Goal: Task Accomplishment & Management: Use online tool/utility

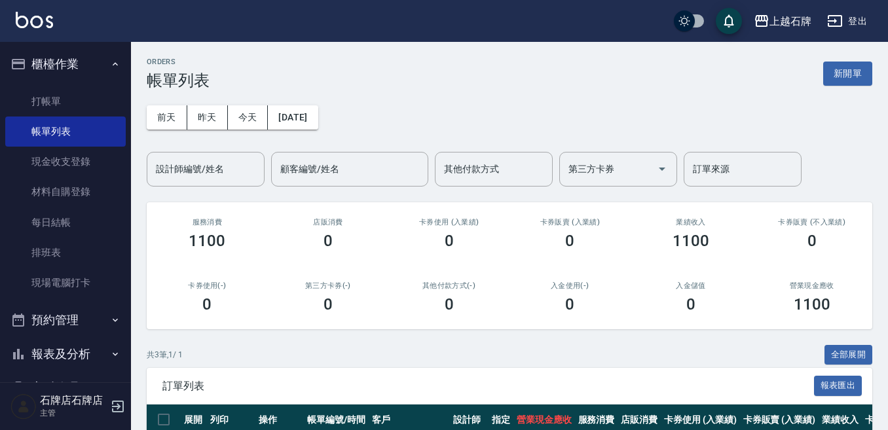
scroll to position [162, 0]
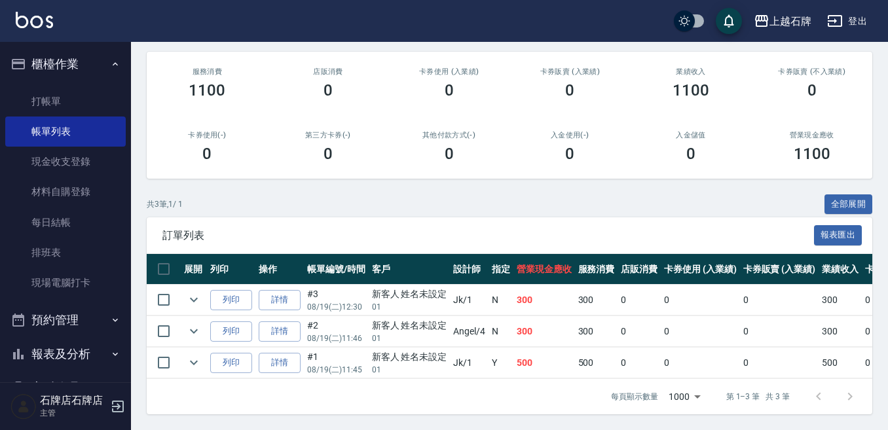
click at [375, 115] on div "第三方卡券(-) 0" at bounding box center [328, 147] width 121 height 64
click at [58, 101] on link "打帳單" at bounding box center [65, 101] width 120 height 30
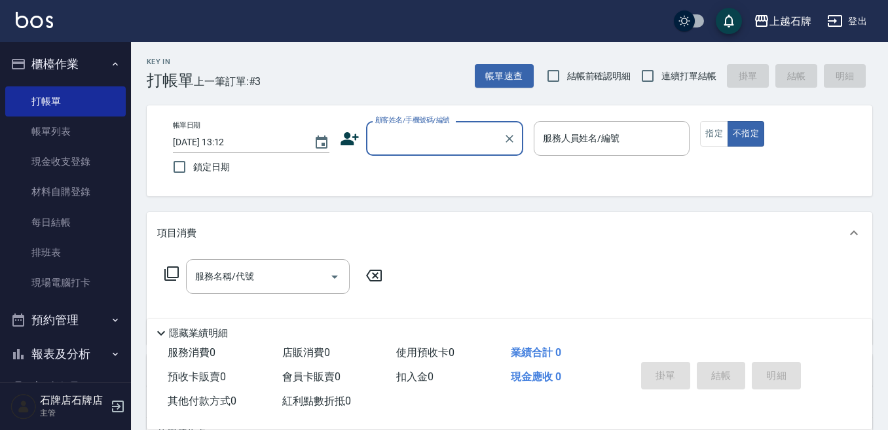
click at [388, 151] on div "顧客姓名/手機號碼/編號" at bounding box center [444, 138] width 157 height 35
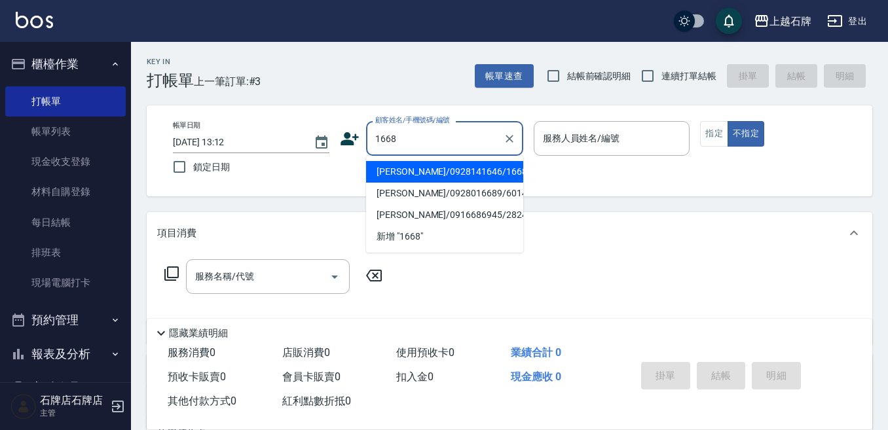
click at [487, 167] on li "[PERSON_NAME]/0928141646/1668" at bounding box center [444, 172] width 157 height 22
type input "[PERSON_NAME]/0928141646/1668"
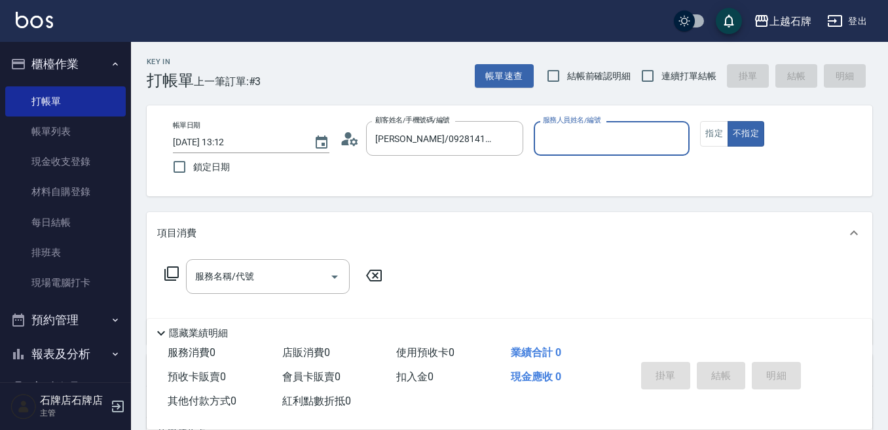
click at [583, 145] on input "服務人員姓名/編號" at bounding box center [612, 138] width 145 height 23
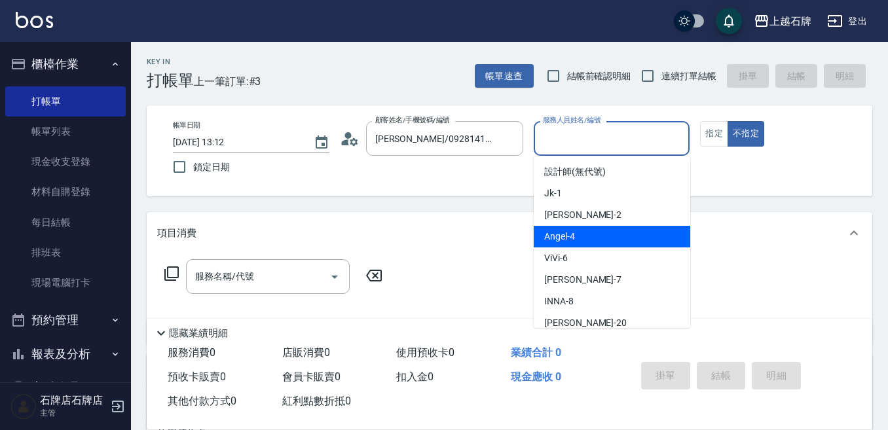
drag, startPoint x: 579, startPoint y: 235, endPoint x: 451, endPoint y: 261, distance: 130.2
click at [580, 235] on div "[PERSON_NAME] -4" at bounding box center [612, 237] width 156 height 22
type input "[PERSON_NAME]-4"
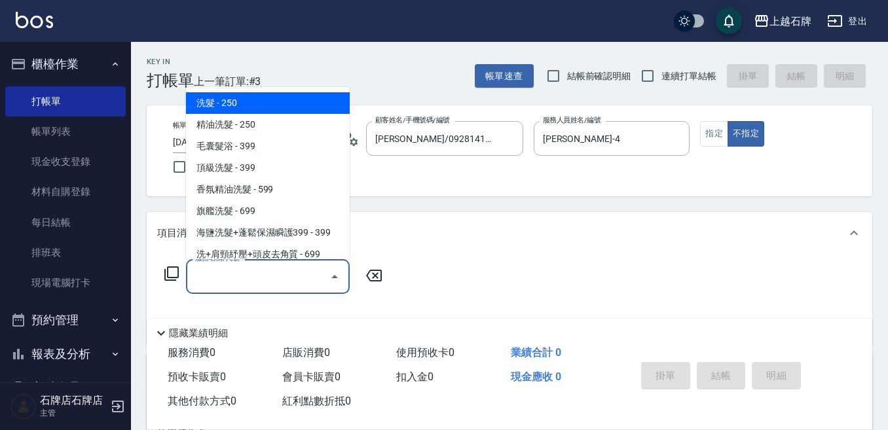
click at [269, 286] on input "服務名稱/代號" at bounding box center [258, 276] width 132 height 23
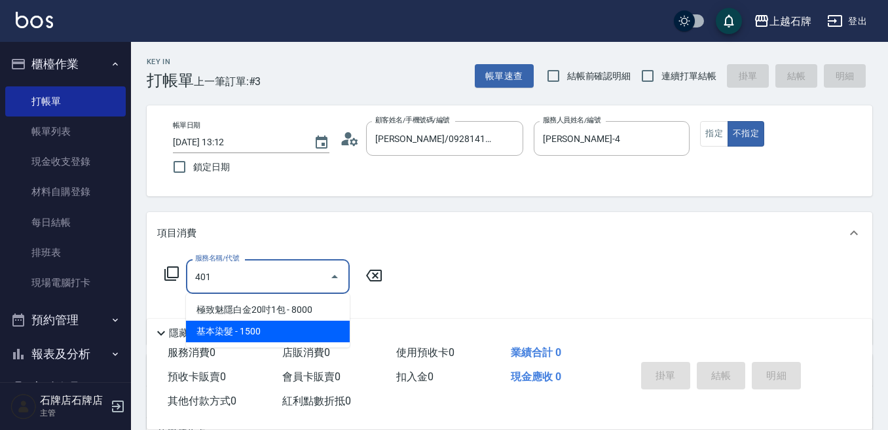
click at [321, 327] on span "基本染髮 - 1500" at bounding box center [268, 332] width 164 height 22
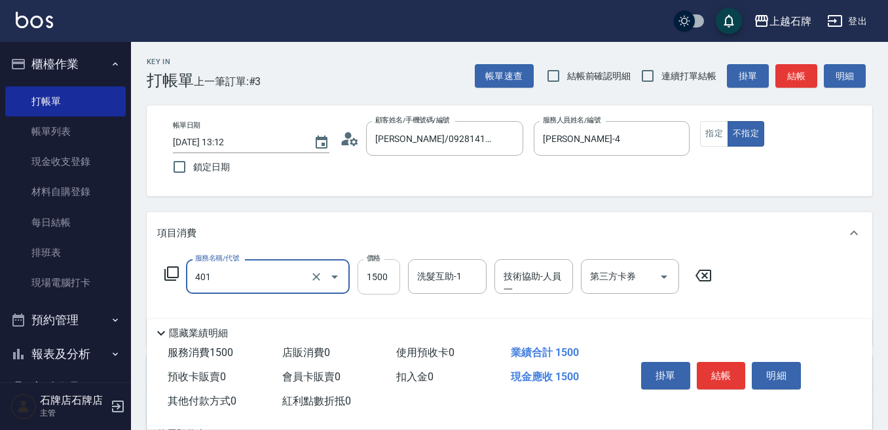
type input "基本染髮(401)"
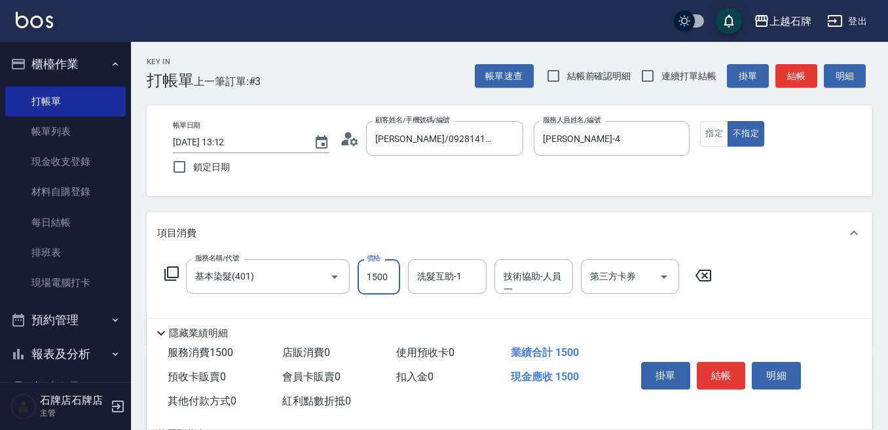
click at [380, 278] on input "1500" at bounding box center [379, 276] width 43 height 35
type input "2900"
click at [710, 138] on button "指定" at bounding box center [714, 134] width 28 height 26
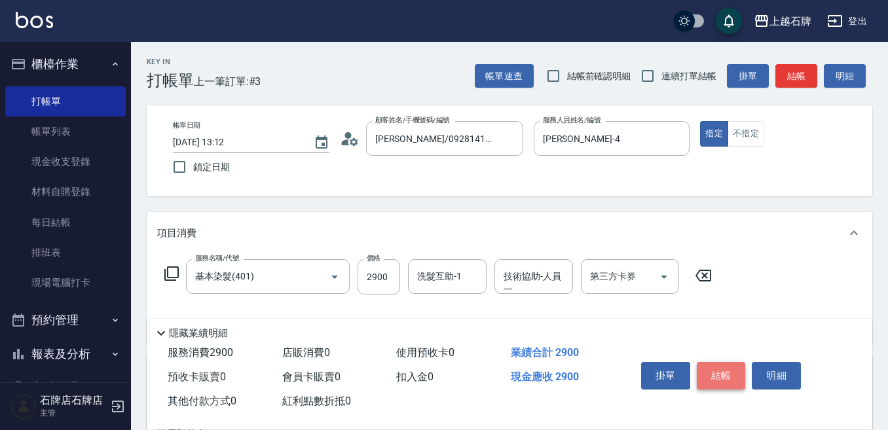
click at [728, 362] on button "結帳" at bounding box center [721, 376] width 49 height 28
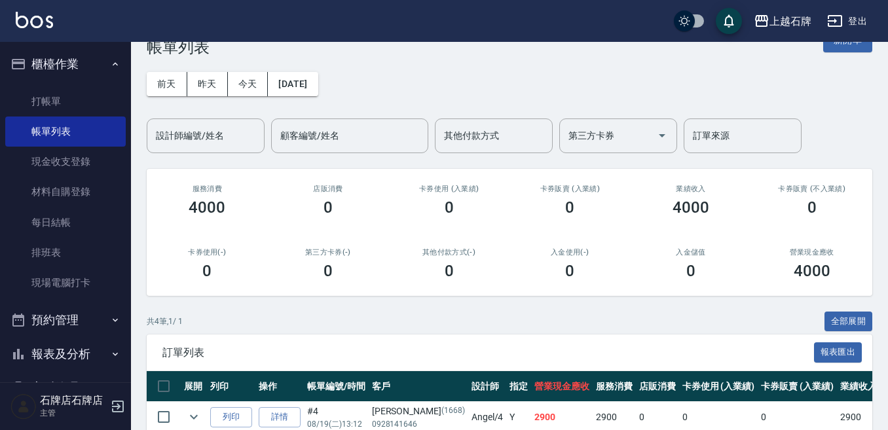
scroll to position [65, 0]
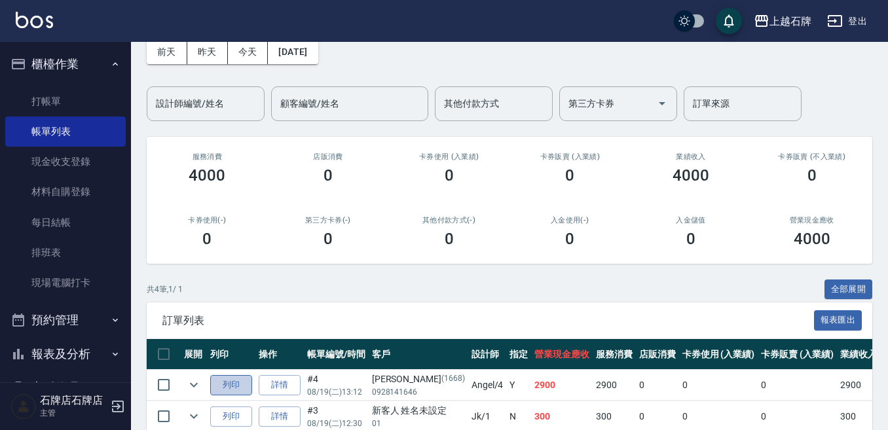
click at [234, 385] on button "列印" at bounding box center [231, 385] width 42 height 20
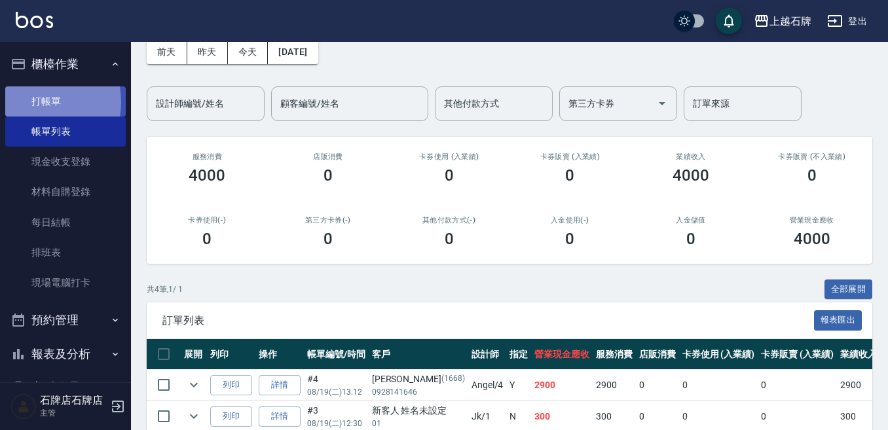
click at [36, 101] on link "打帳單" at bounding box center [65, 101] width 120 height 30
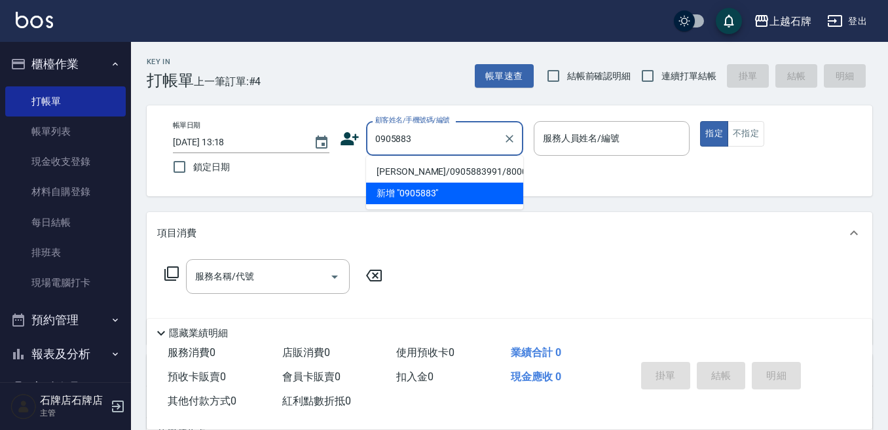
click at [496, 169] on li "[PERSON_NAME]/0905883991/8000183" at bounding box center [444, 172] width 157 height 22
type input "[PERSON_NAME]/0905883991/8000183"
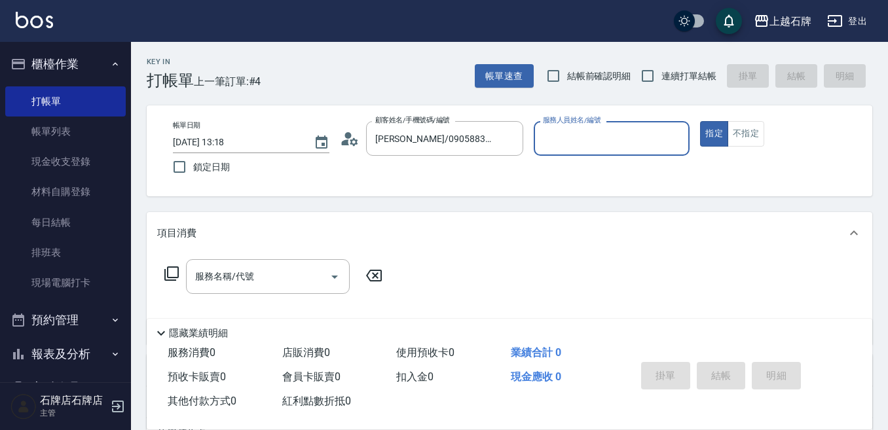
type input "INNA-8"
click at [255, 238] on div "項目消費" at bounding box center [501, 234] width 689 height 14
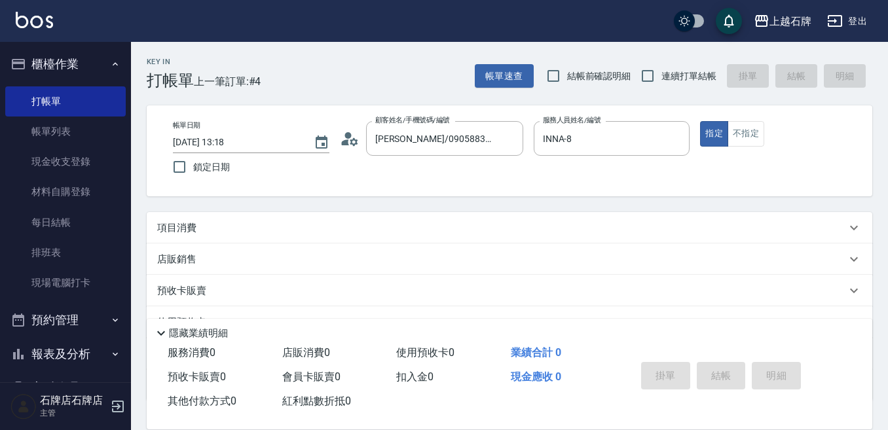
click at [253, 291] on div "預收卡販賣" at bounding box center [501, 291] width 689 height 14
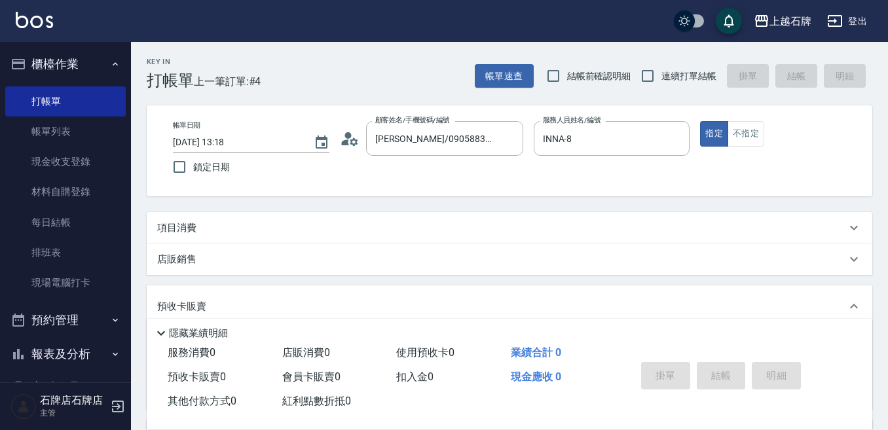
click at [240, 240] on div "項目消費" at bounding box center [510, 227] width 726 height 31
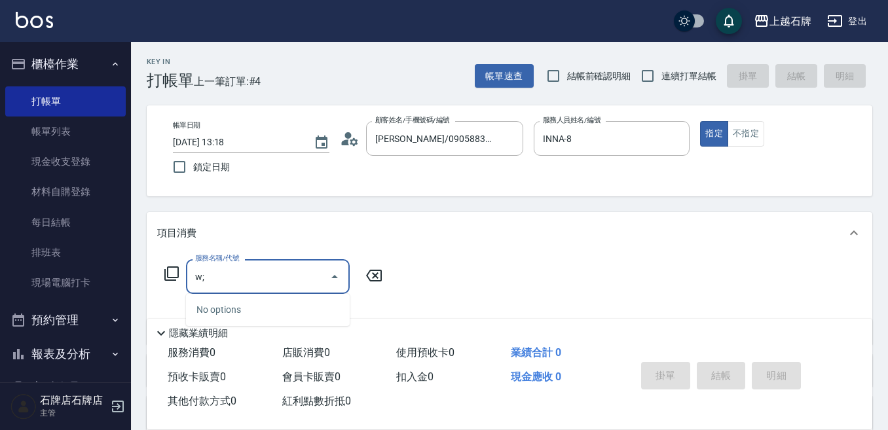
type input "w"
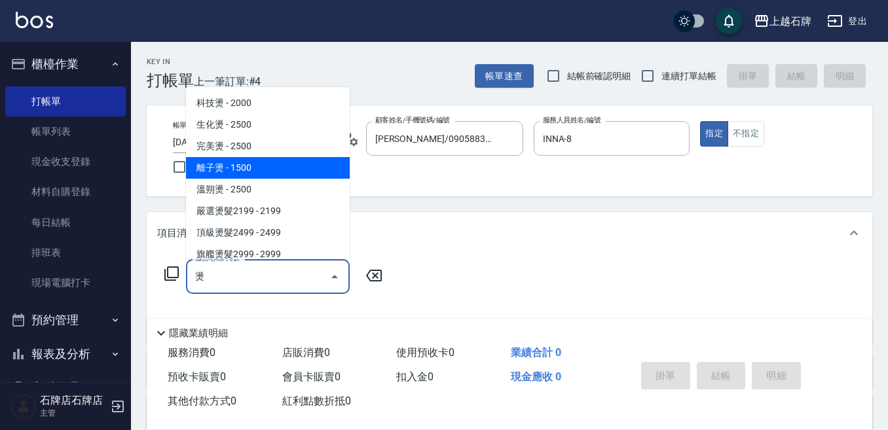
click at [207, 170] on span "離子燙 - 1500" at bounding box center [268, 168] width 164 height 22
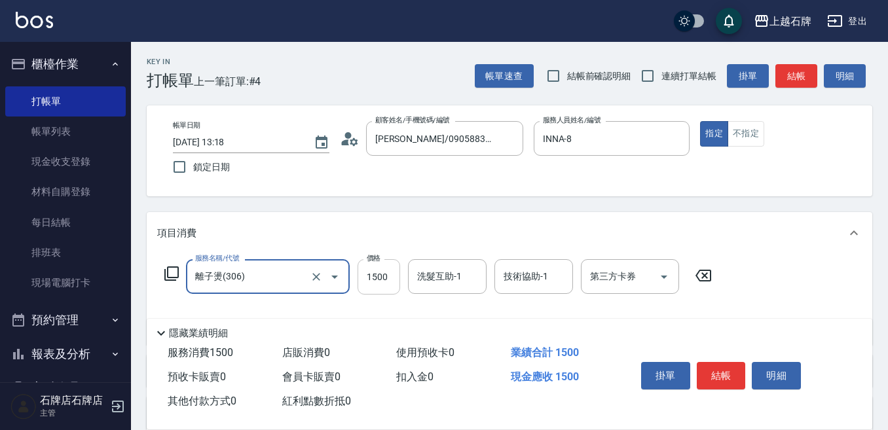
type input "離子燙(306)"
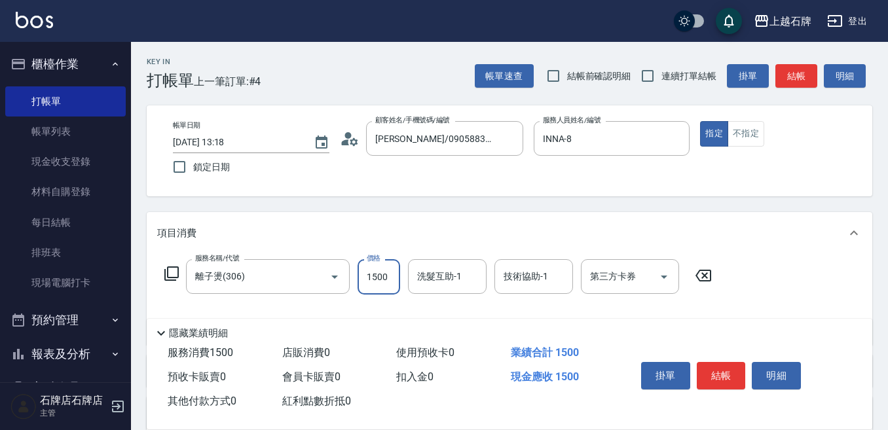
click at [377, 282] on input "1500" at bounding box center [379, 276] width 43 height 35
type input "2399"
click at [725, 372] on button "結帳" at bounding box center [721, 376] width 49 height 28
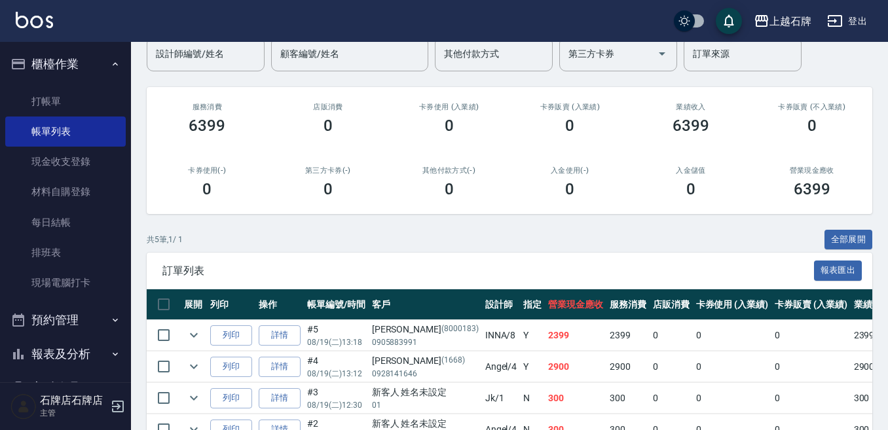
scroll to position [131, 0]
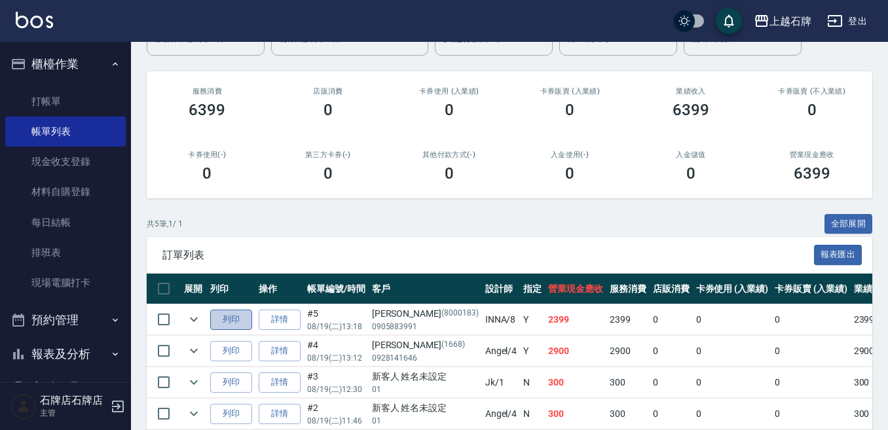
click at [237, 323] on button "列印" at bounding box center [231, 320] width 42 height 20
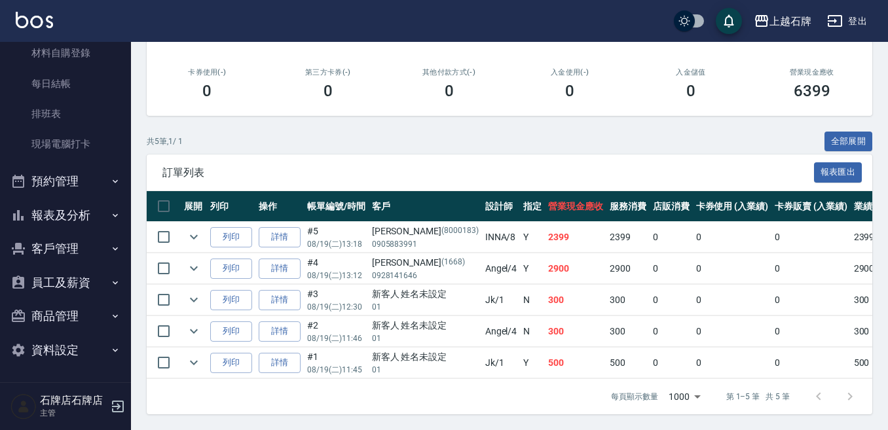
scroll to position [225, 0]
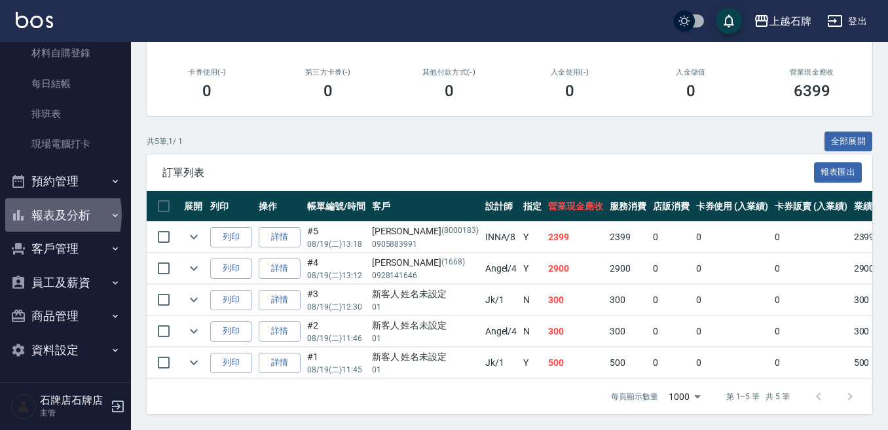
click at [35, 215] on button "報表及分析" at bounding box center [65, 215] width 120 height 34
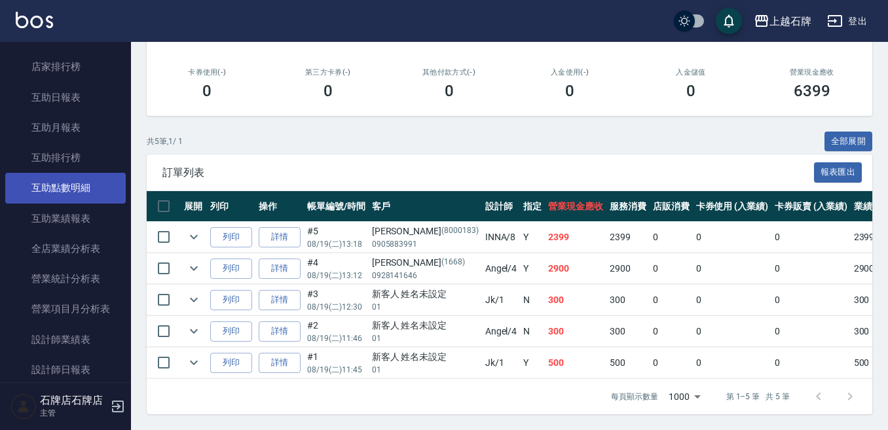
scroll to position [466, 0]
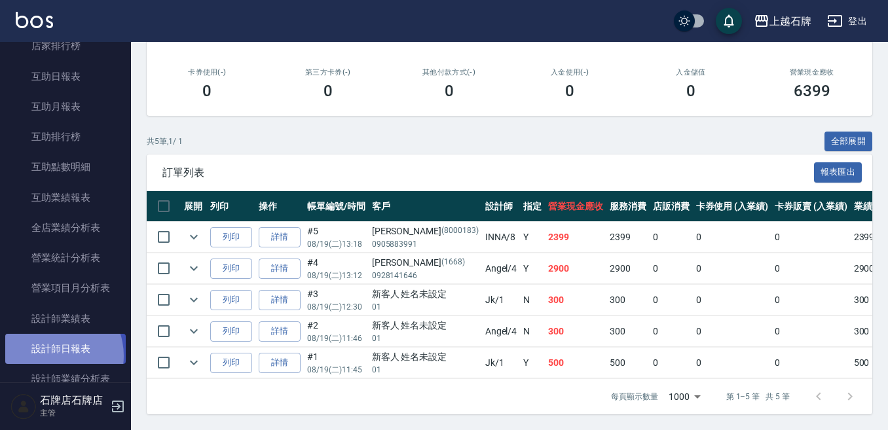
click at [51, 356] on link "設計師日報表" at bounding box center [65, 349] width 120 height 30
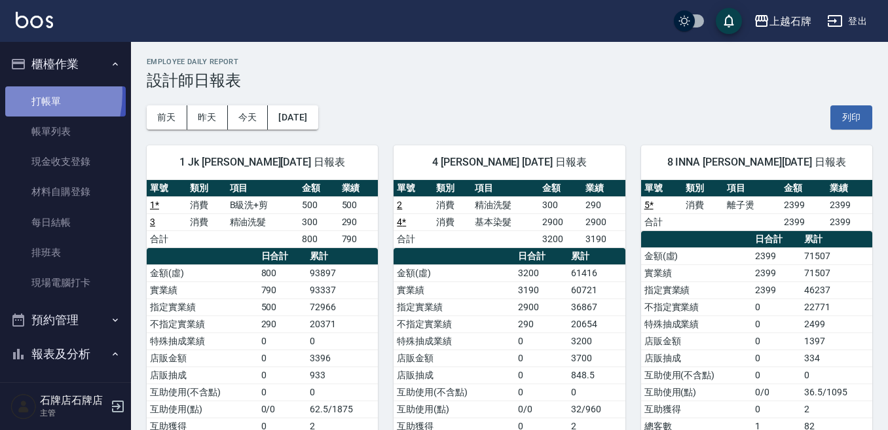
click at [9, 93] on link "打帳單" at bounding box center [65, 101] width 120 height 30
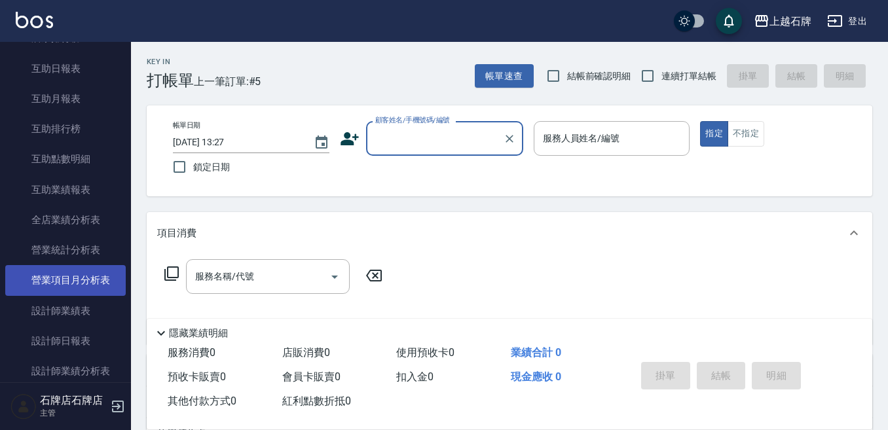
scroll to position [589, 0]
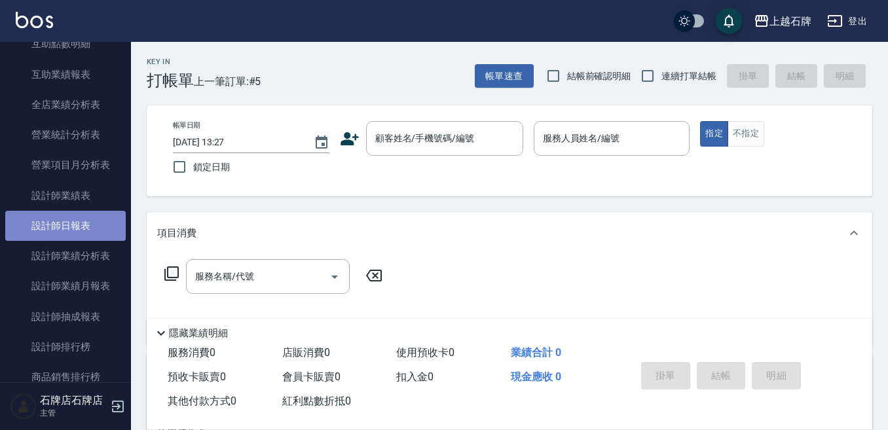
click at [66, 213] on link "設計師日報表" at bounding box center [65, 226] width 120 height 30
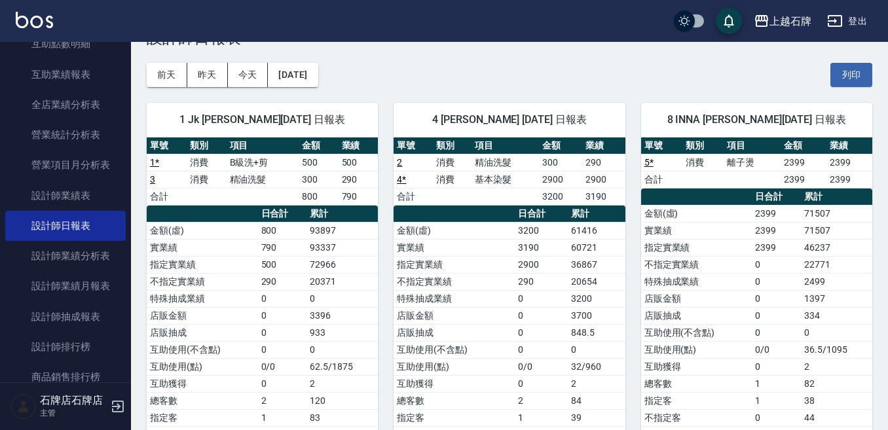
scroll to position [65, 0]
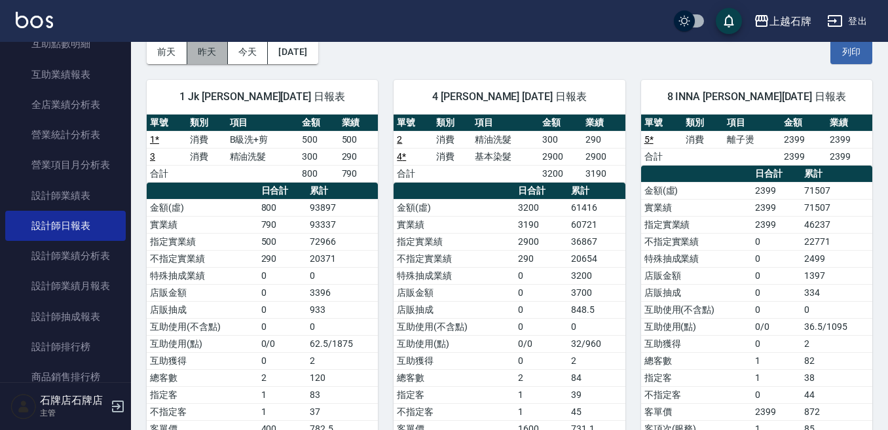
click at [211, 52] on button "昨天" at bounding box center [207, 52] width 41 height 24
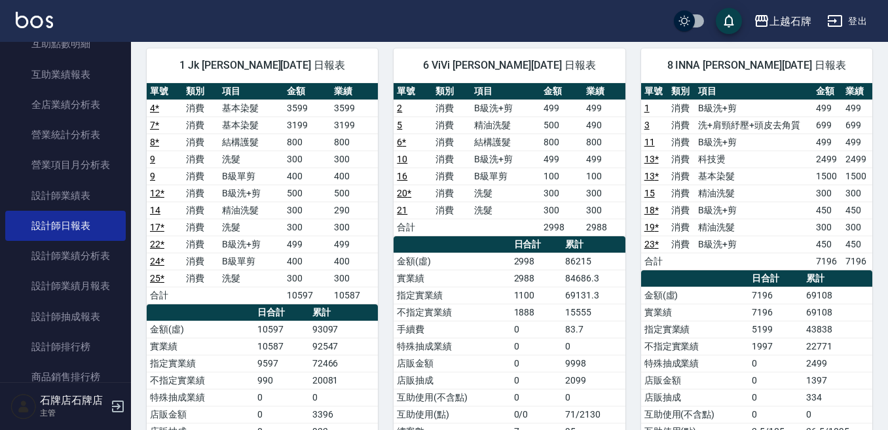
scroll to position [65, 0]
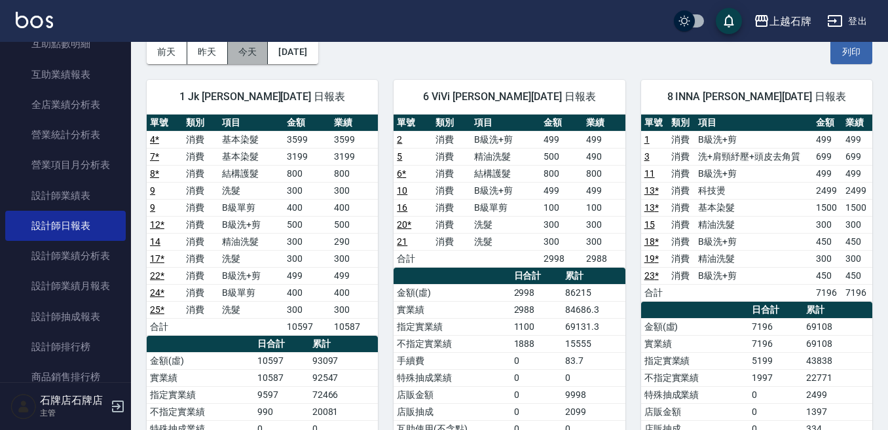
click at [250, 61] on button "今天" at bounding box center [248, 52] width 41 height 24
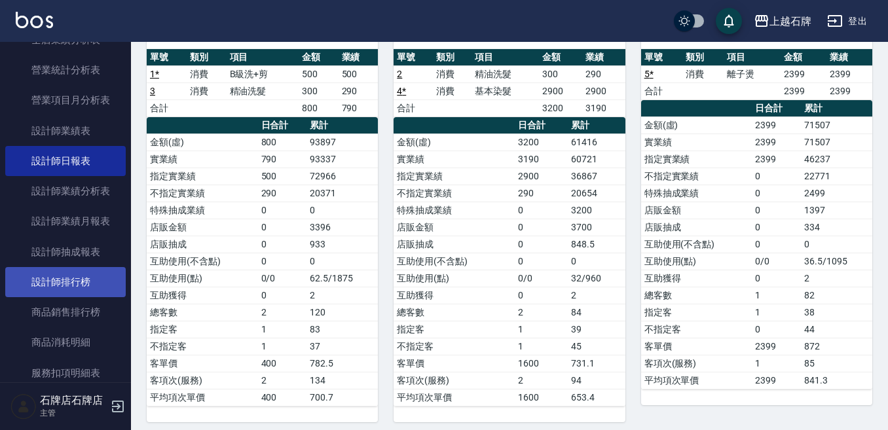
scroll to position [655, 0]
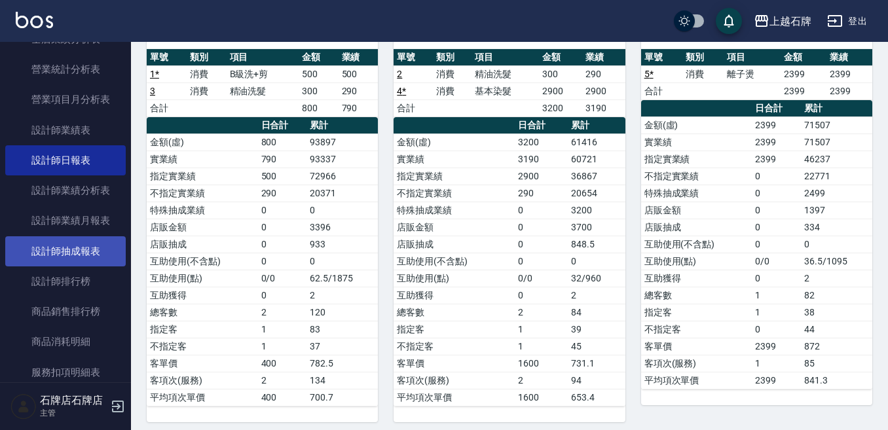
click at [113, 258] on link "設計師抽成報表" at bounding box center [65, 251] width 120 height 30
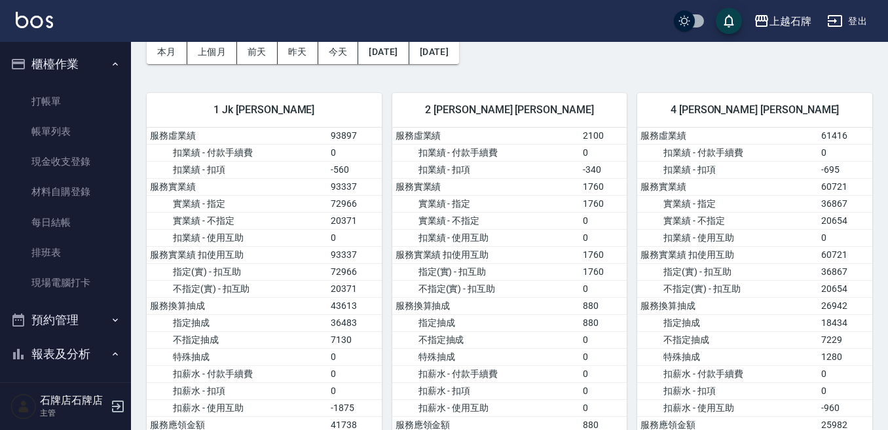
click at [69, 80] on button "櫃檯作業" at bounding box center [65, 64] width 120 height 34
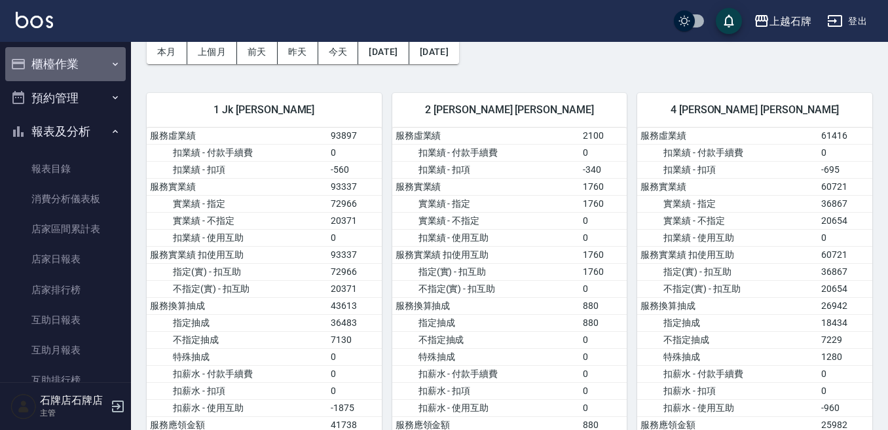
click at [79, 76] on button "櫃檯作業" at bounding box center [65, 64] width 120 height 34
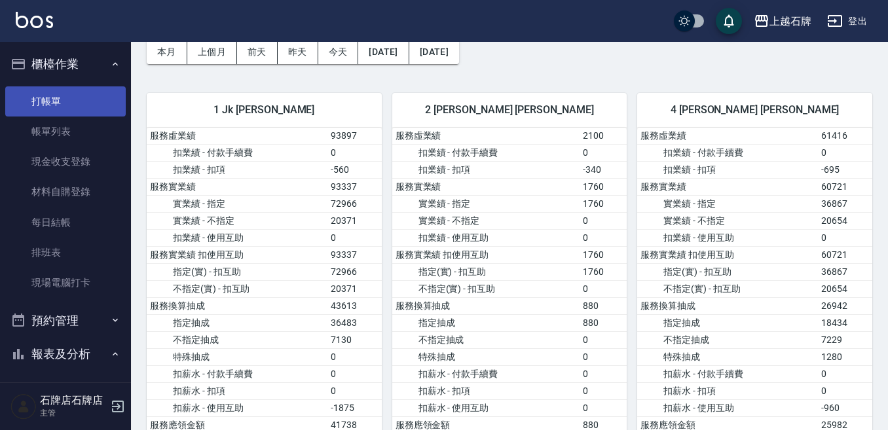
click at [81, 101] on link "打帳單" at bounding box center [65, 101] width 120 height 30
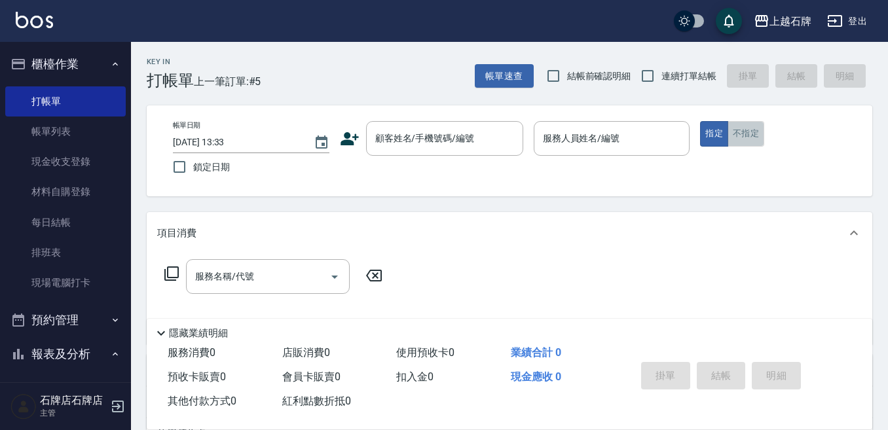
click at [743, 139] on button "不指定" at bounding box center [745, 134] width 37 height 26
click at [420, 88] on div "Key In 打帳單 上一筆訂單:#5 帳單速查 結帳前確認明細 連續打單結帳 掛單 結帳 明細" at bounding box center [501, 66] width 741 height 48
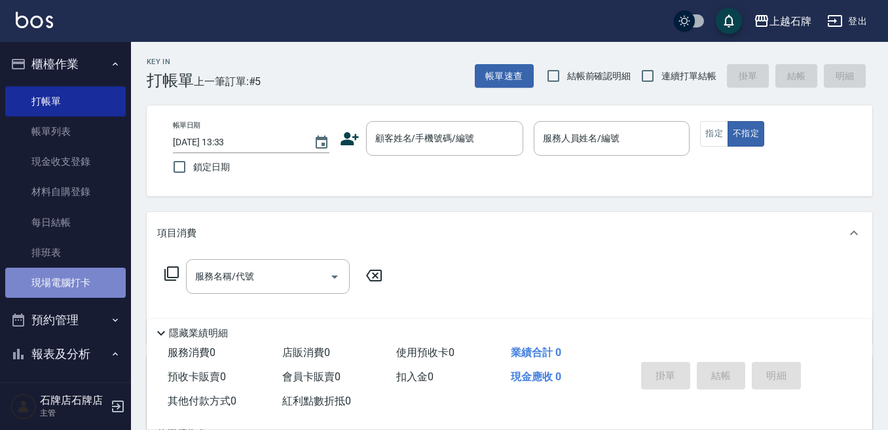
click at [82, 279] on link "現場電腦打卡" at bounding box center [65, 283] width 120 height 30
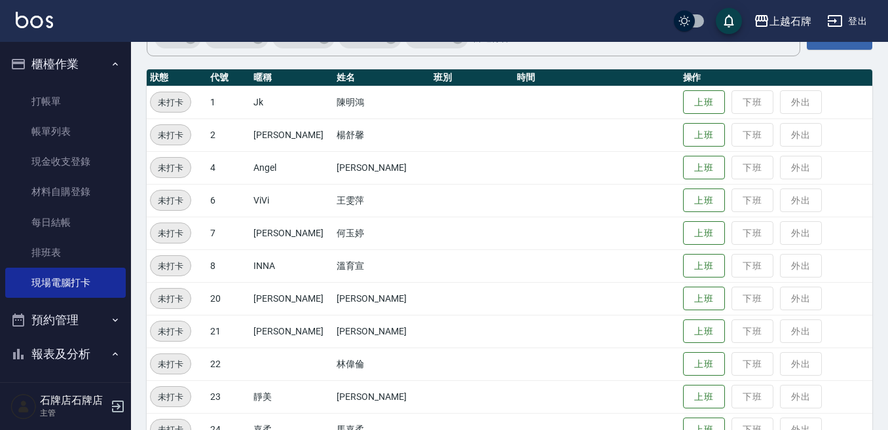
scroll to position [196, 0]
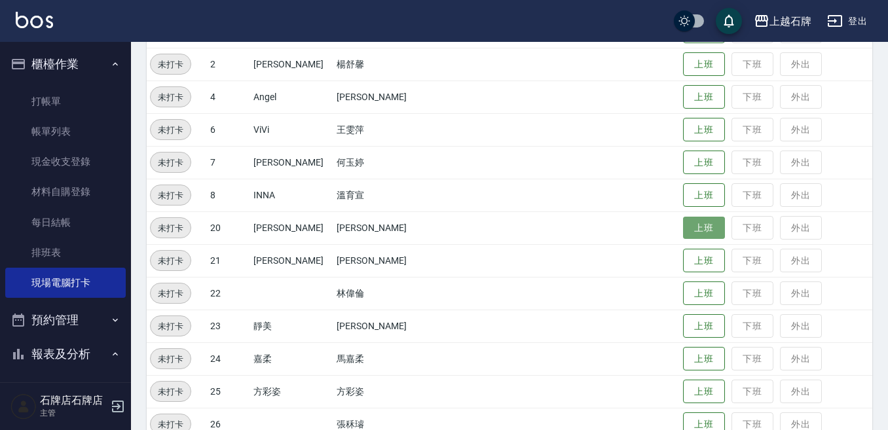
drag, startPoint x: 681, startPoint y: 230, endPoint x: 674, endPoint y: 228, distance: 7.7
click at [683, 230] on button "上班" at bounding box center [704, 228] width 42 height 23
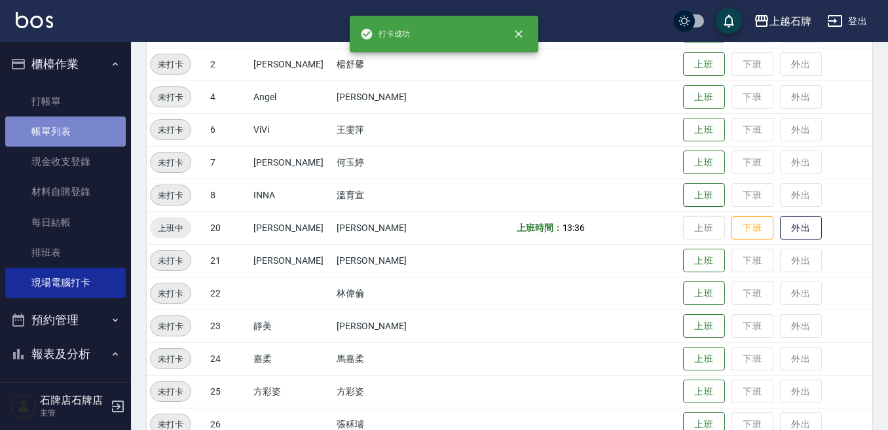
click at [86, 117] on link "帳單列表" at bounding box center [65, 132] width 120 height 30
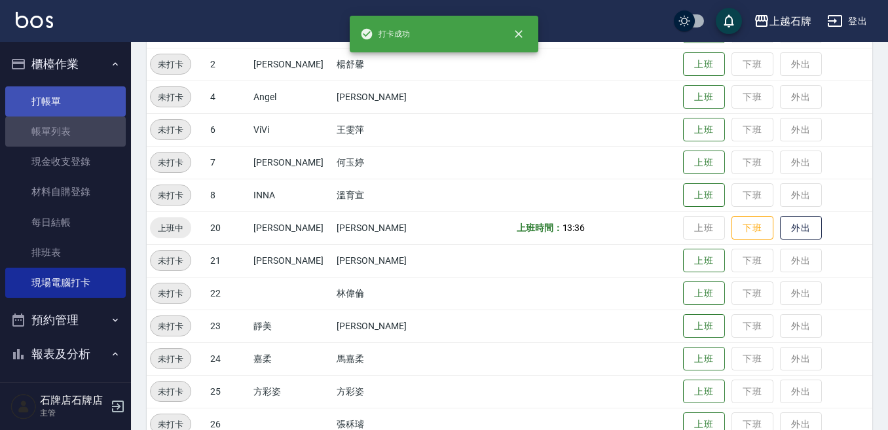
click at [88, 95] on link "打帳單" at bounding box center [65, 101] width 120 height 30
click at [81, 98] on link "打帳單" at bounding box center [65, 101] width 120 height 30
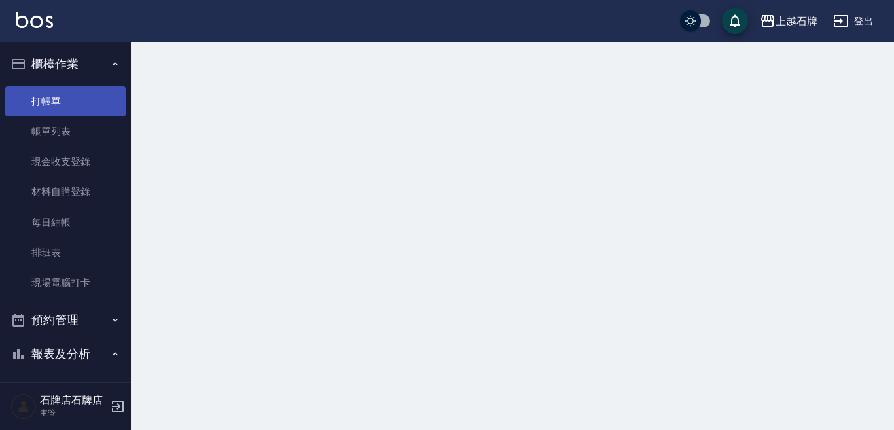
click at [81, 98] on link "打帳單" at bounding box center [65, 101] width 120 height 30
click at [76, 105] on link "打帳單" at bounding box center [65, 101] width 120 height 30
